Goal: Navigation & Orientation: Understand site structure

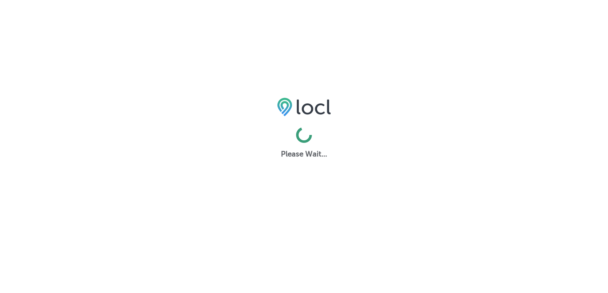
click at [443, 0] on html "Please Wait..." at bounding box center [304, 0] width 608 height 0
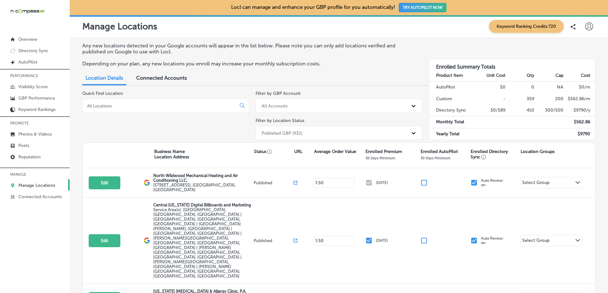
click at [156, 74] on div "Connected Accounts" at bounding box center [161, 79] width 60 height 14
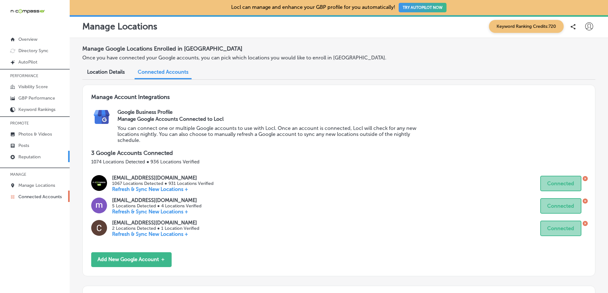
click at [52, 156] on link "Reputation" at bounding box center [35, 156] width 70 height 11
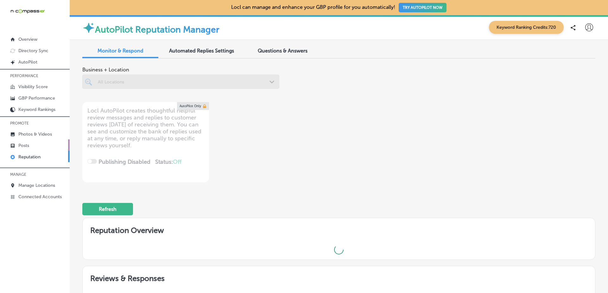
click at [50, 146] on link "Posts" at bounding box center [35, 145] width 70 height 11
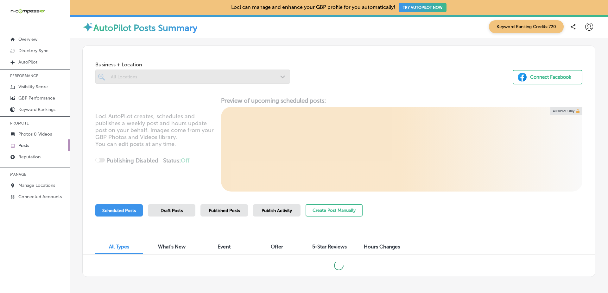
click at [54, 78] on p "PERFORMANCE" at bounding box center [35, 75] width 70 height 9
click at [58, 82] on link "Visibility Score" at bounding box center [35, 86] width 70 height 11
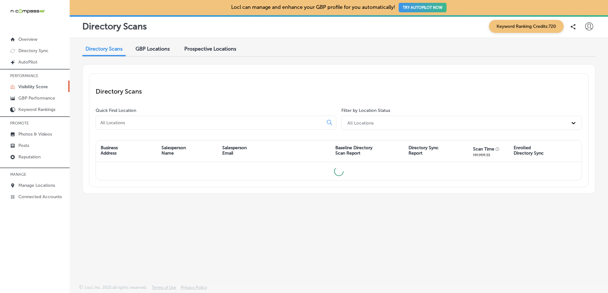
click at [456, 47] on div "Directory Scans GBP Locations Prospective Locations" at bounding box center [338, 50] width 513 height 14
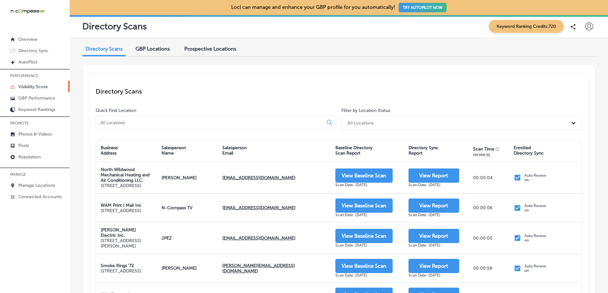
click at [445, 53] on div "Directory Scans GBP Locations Prospective Locations" at bounding box center [338, 50] width 513 height 14
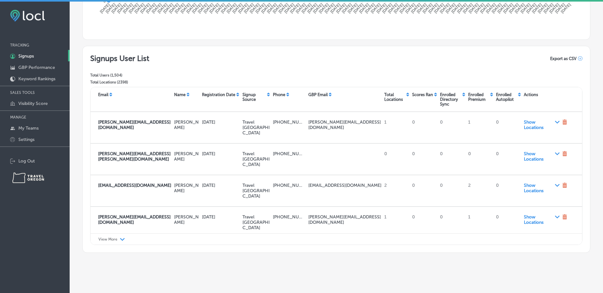
scroll to position [195, 0]
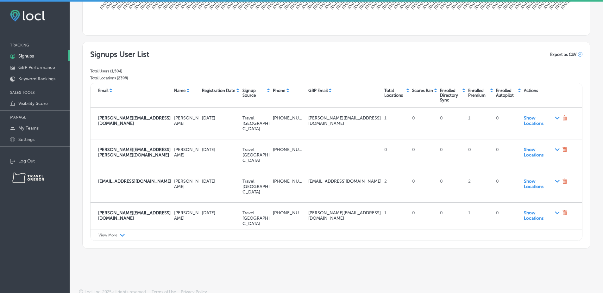
click at [113, 90] on icon at bounding box center [111, 91] width 4 height 4
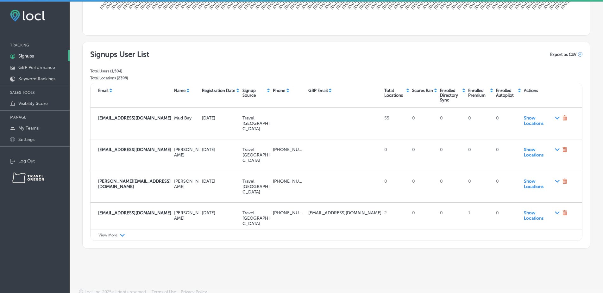
click at [110, 91] on icon at bounding box center [111, 92] width 3 height 2
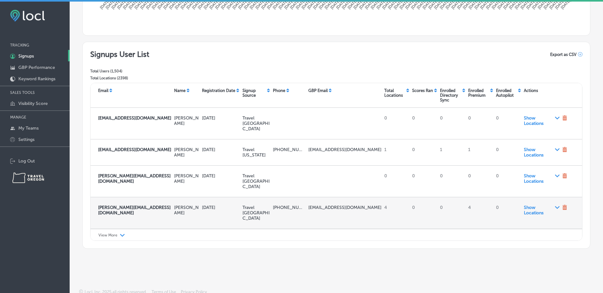
scroll to position [415, 0]
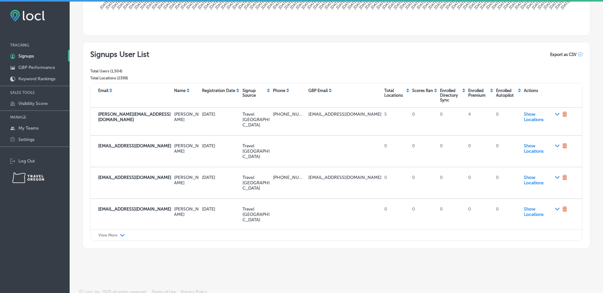
click at [109, 233] on div "View More Path Created with Sketch." at bounding box center [337, 235] width 492 height 12
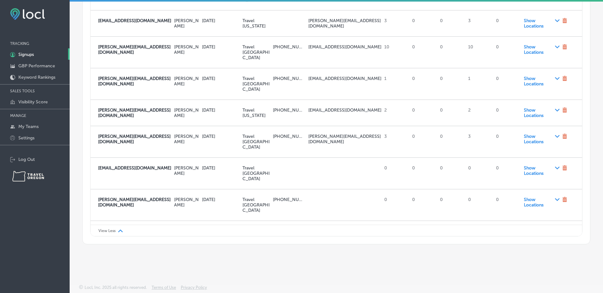
scroll to position [14492, 0]
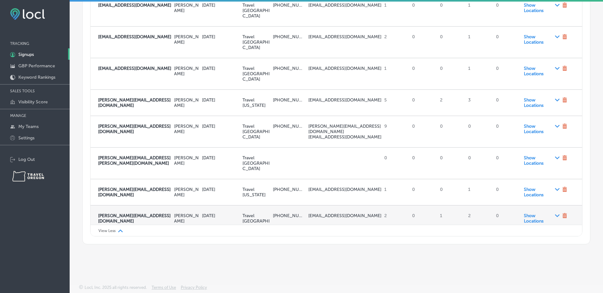
scroll to position [19957, 0]
